Goal: Check status: Check status

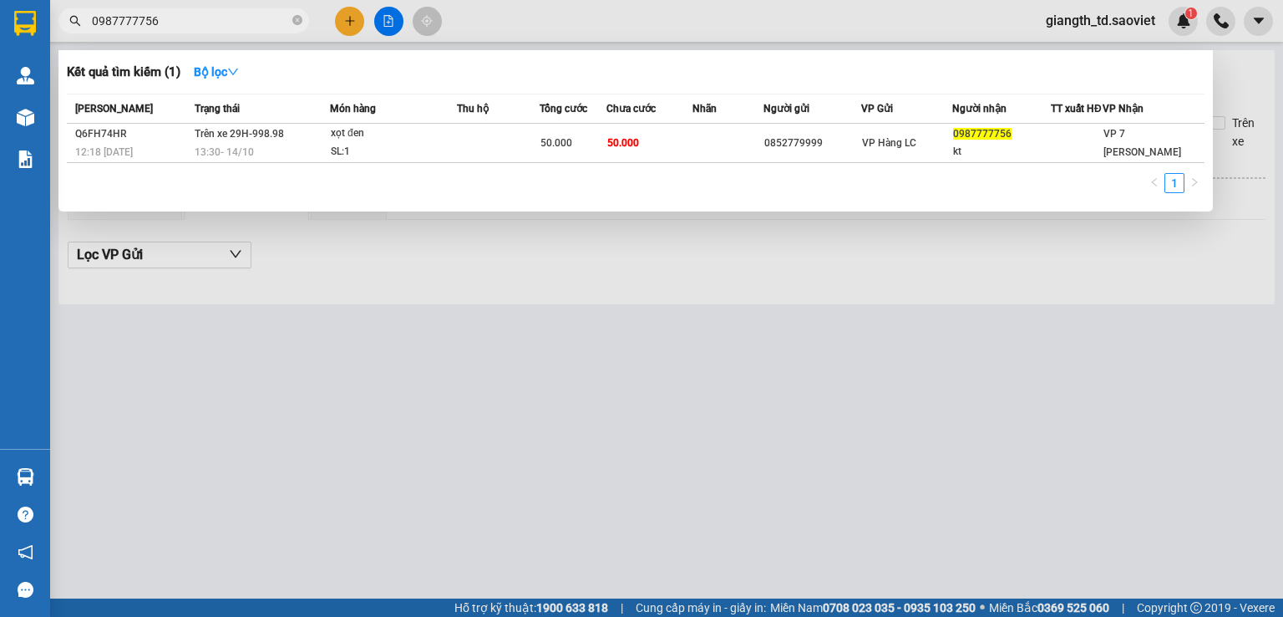
click at [111, 21] on input "0987777756" at bounding box center [190, 21] width 197 height 18
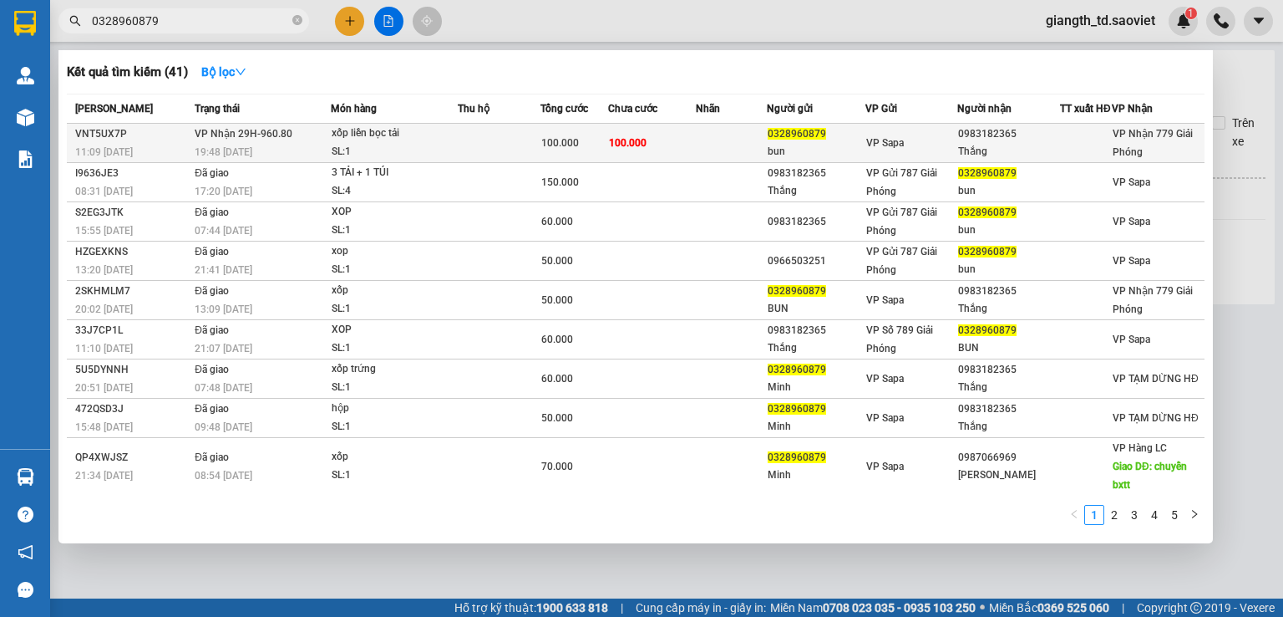
type input "0328960879"
click at [147, 151] on div "11:09 [DATE]" at bounding box center [132, 152] width 114 height 18
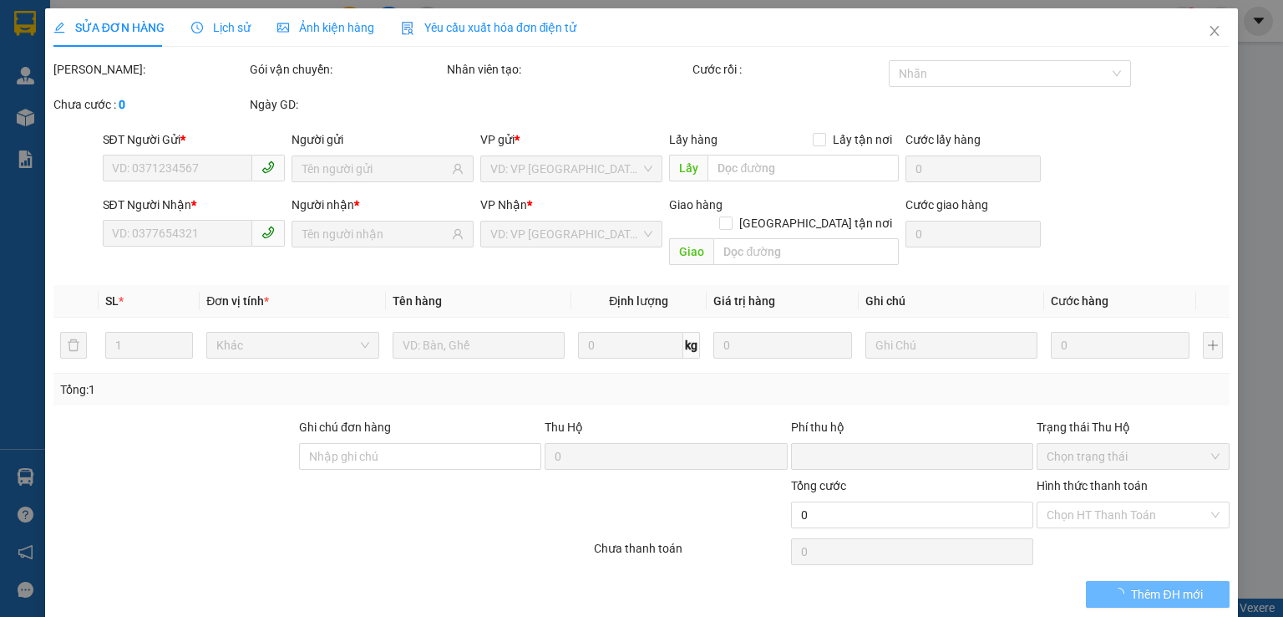
type input "0328960879"
type input "bun"
type input "0983182365"
type input "Thắng"
type input "0"
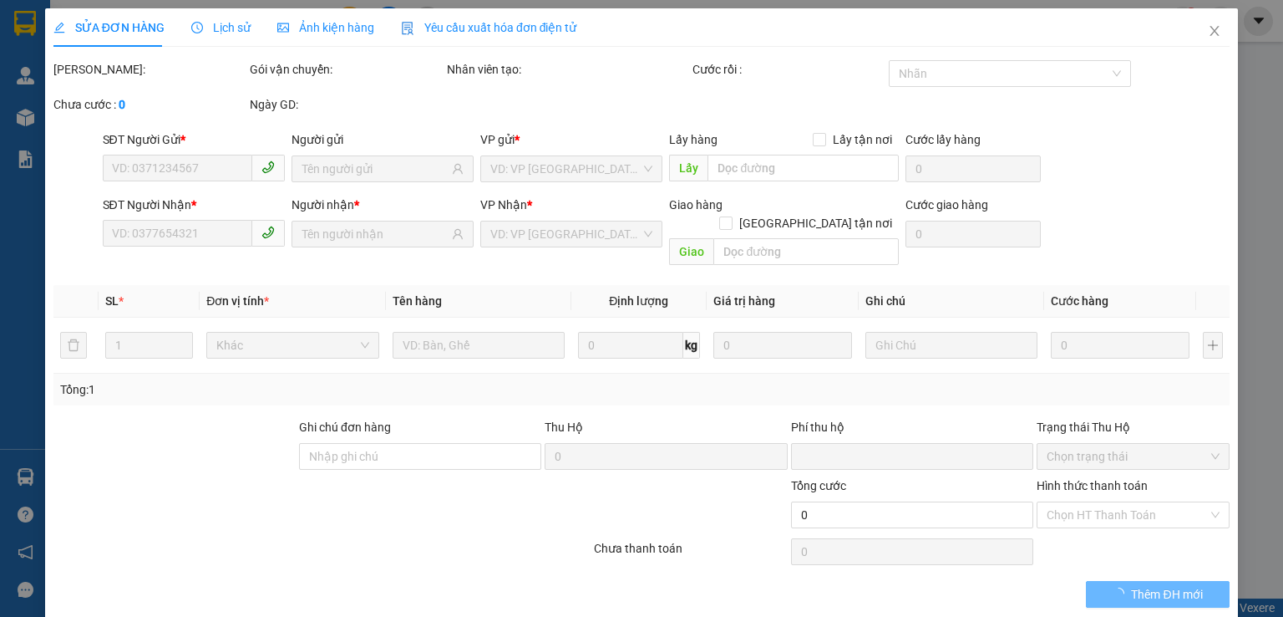
type input "100.000"
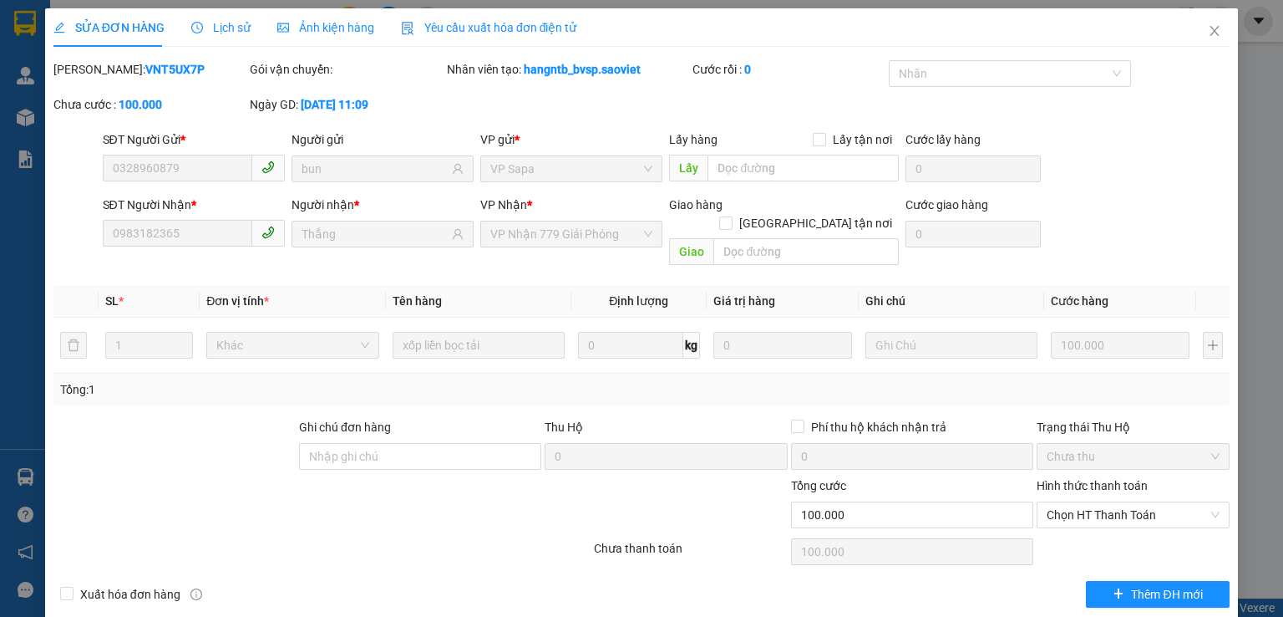
click at [204, 30] on span "Lịch sử" at bounding box center [220, 27] width 59 height 13
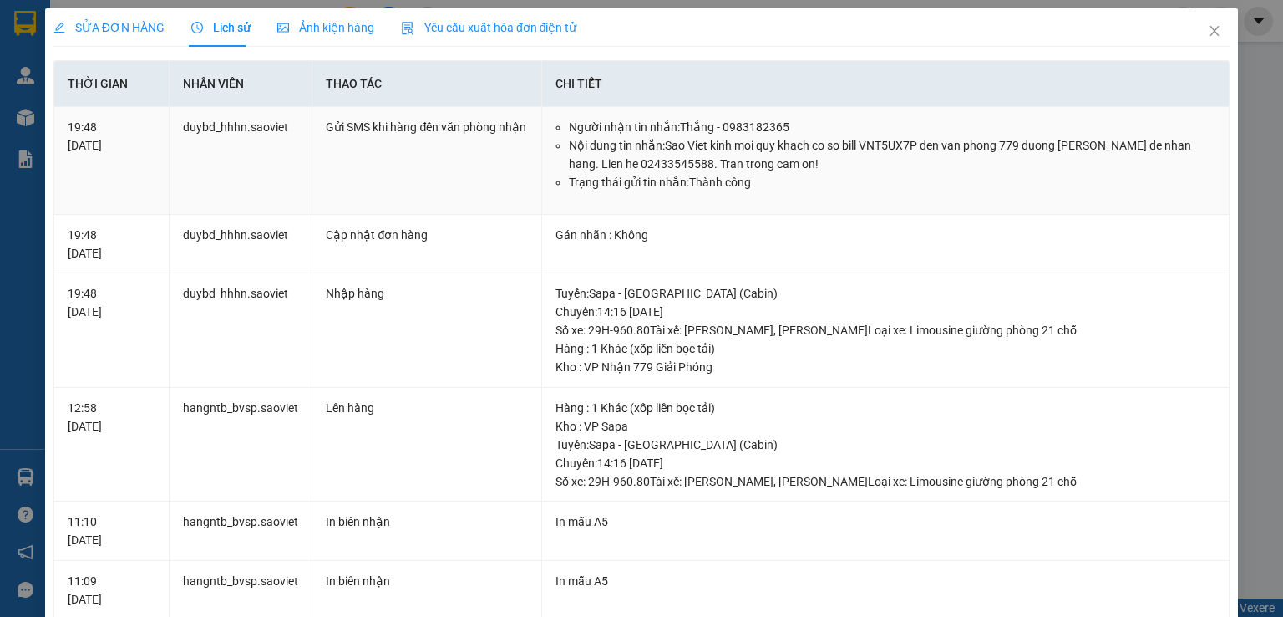
click at [686, 165] on li "Nội dung tin nhắn: Sao Viet kinh moi quy khach co so bill VNT5UX7P den van phon…" at bounding box center [892, 154] width 647 height 37
click at [1208, 27] on icon "close" at bounding box center [1214, 30] width 13 height 13
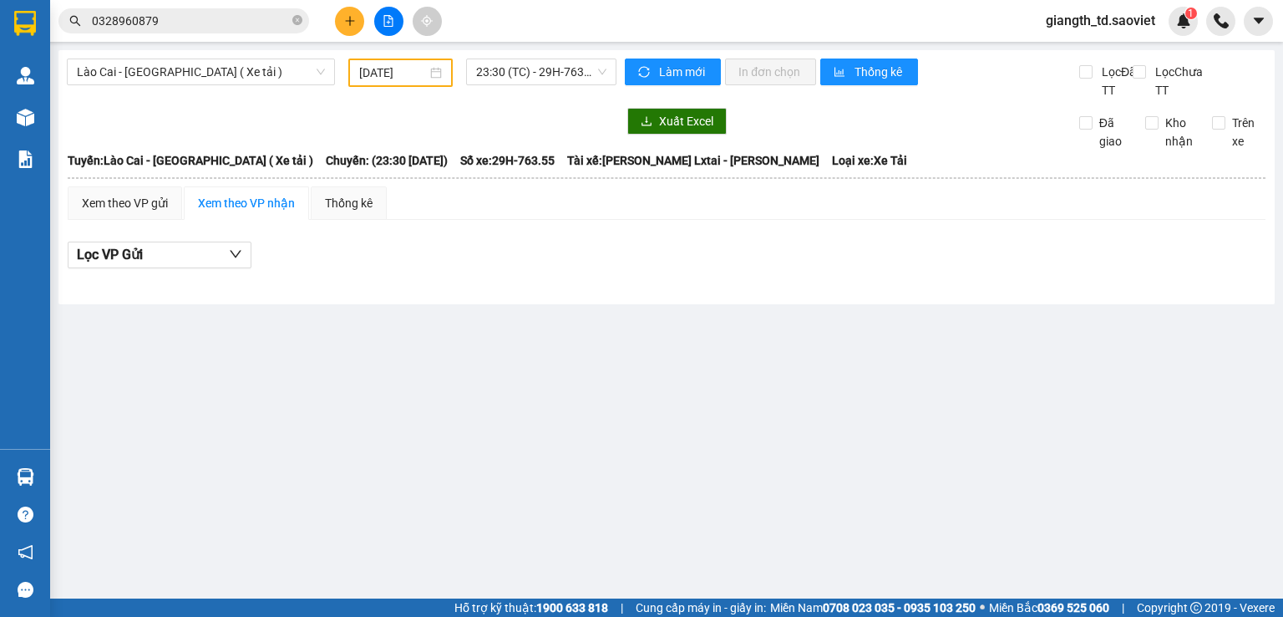
click at [251, 24] on input "0328960879" at bounding box center [190, 21] width 197 height 18
